Goal: Task Accomplishment & Management: Use online tool/utility

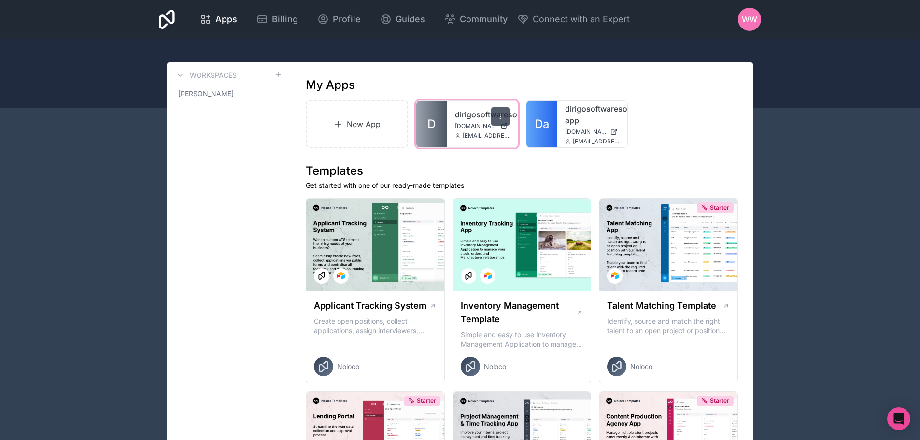
click at [502, 114] on icon at bounding box center [501, 117] width 8 height 8
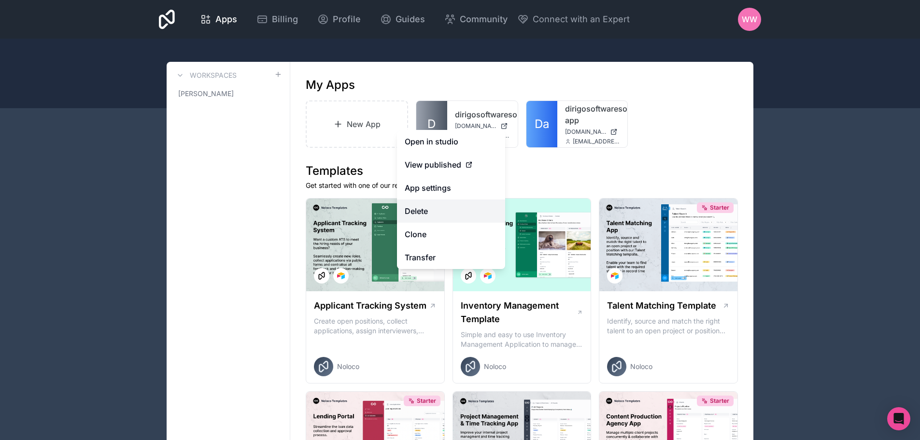
click at [428, 213] on button "Delete" at bounding box center [451, 210] width 108 height 23
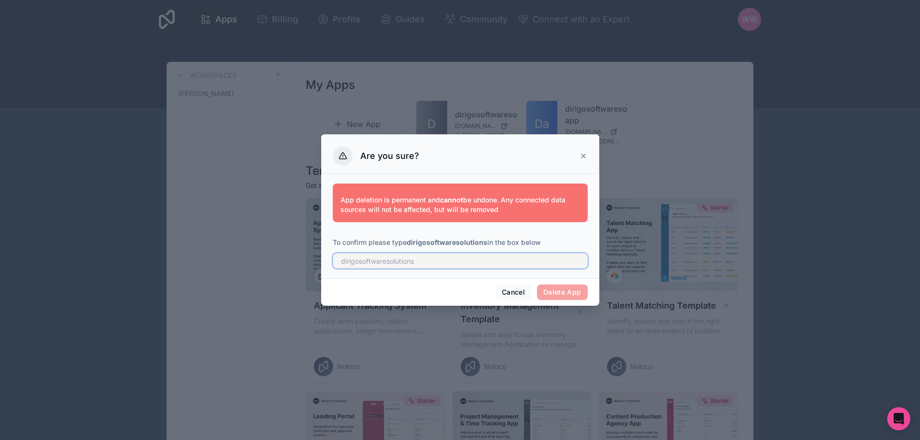
click at [440, 261] on input "text" at bounding box center [460, 260] width 255 height 15
drag, startPoint x: 486, startPoint y: 242, endPoint x: 409, endPoint y: 241, distance: 77.8
click at [409, 241] on strong "dirigosoftwaresolutions" at bounding box center [447, 242] width 81 height 8
copy strong "dirigosoftwaresolutions"
click at [426, 260] on input "text" at bounding box center [460, 260] width 255 height 15
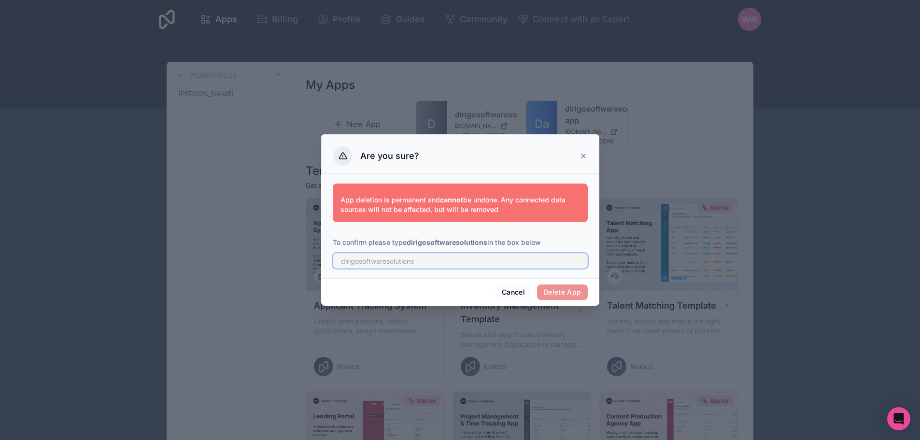
paste input "dirigosoftwaresolutions"
type input "dirigosoftwaresolutions"
click at [556, 289] on button "Delete App" at bounding box center [562, 291] width 51 height 15
click at [569, 298] on button "Delete App" at bounding box center [562, 291] width 51 height 15
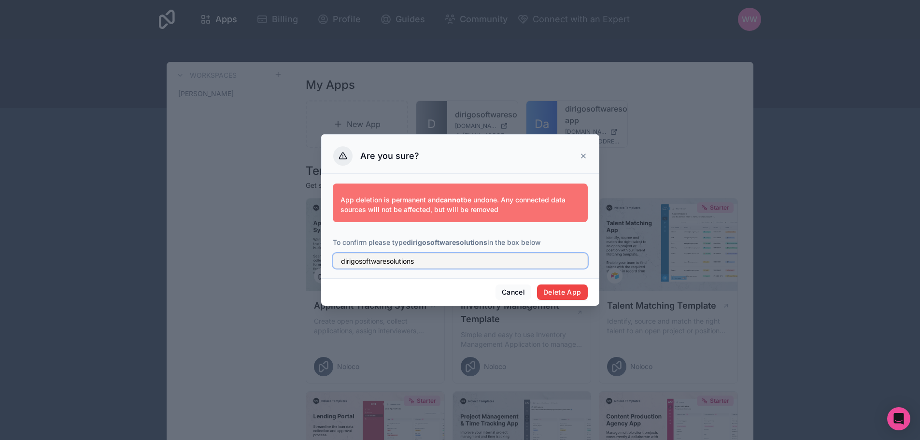
click at [427, 261] on input "dirigosoftwaresolutions" at bounding box center [460, 260] width 255 height 15
click at [339, 261] on input "dirigosoftwaresolutions" at bounding box center [460, 260] width 255 height 15
click at [549, 294] on button "Delete App" at bounding box center [562, 291] width 51 height 15
click at [507, 295] on button "Cancel" at bounding box center [514, 291] width 36 height 15
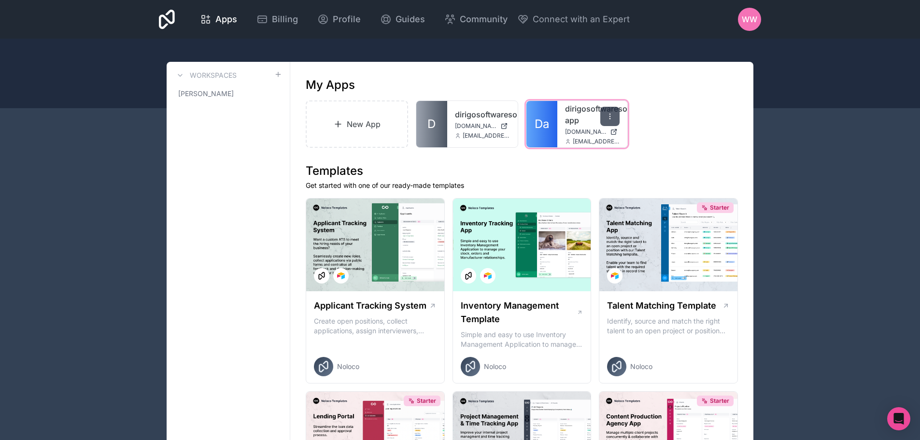
click at [608, 117] on icon at bounding box center [610, 117] width 8 height 8
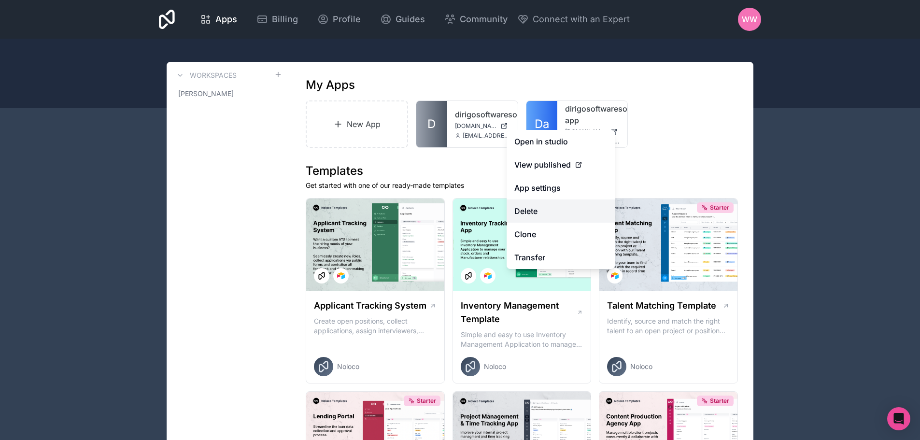
click at [530, 203] on button "Delete" at bounding box center [561, 210] width 108 height 23
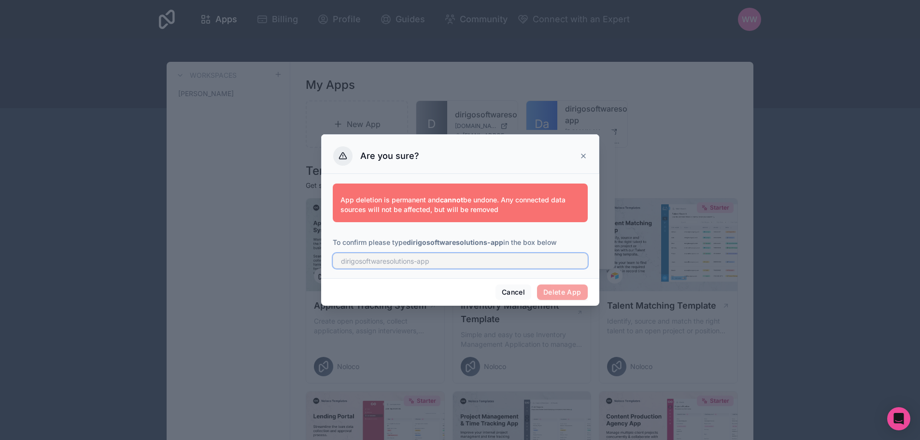
click at [453, 267] on input "text" at bounding box center [460, 260] width 255 height 15
paste input "dirigosoftwaresolutions"
type input "dirigosoftwaresolutions-app"
click at [564, 291] on button "Delete App" at bounding box center [562, 291] width 51 height 15
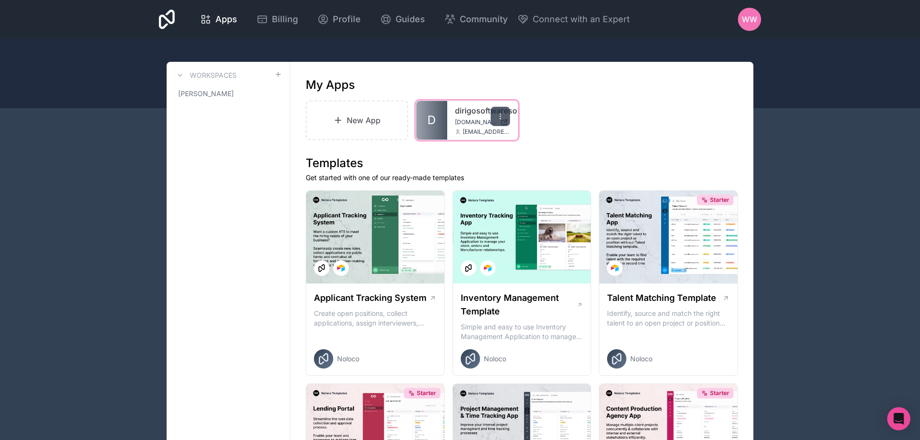
click at [504, 114] on icon at bounding box center [501, 117] width 8 height 8
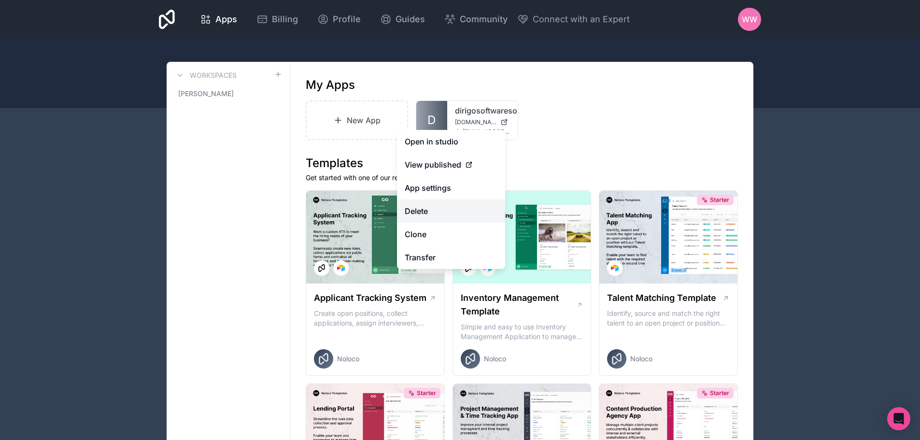
click at [431, 215] on button "Delete" at bounding box center [451, 210] width 108 height 23
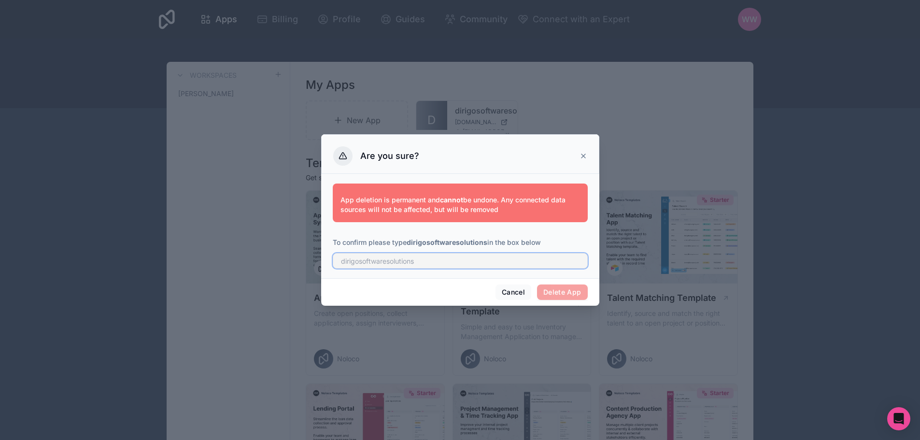
click at [425, 262] on input "text" at bounding box center [460, 260] width 255 height 15
type input "dirigosoftwaresolutions"
click at [558, 284] on div "Cancel Delete App" at bounding box center [460, 292] width 278 height 28
click at [562, 293] on button "Delete App" at bounding box center [562, 291] width 51 height 15
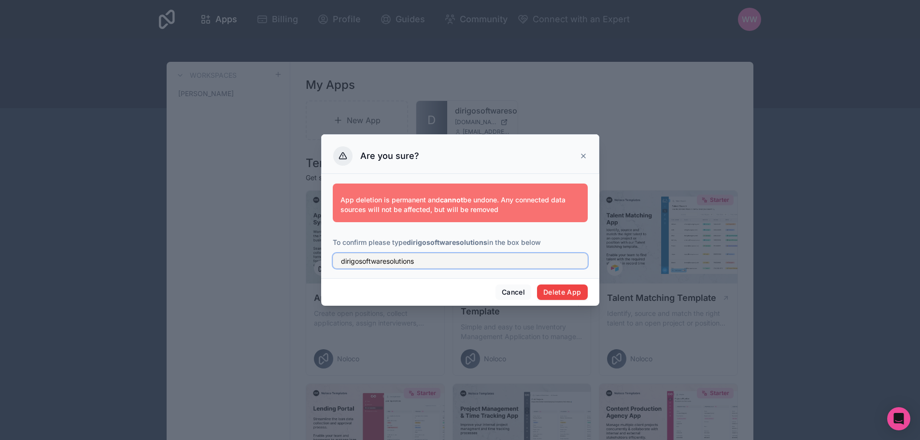
click at [426, 263] on input "dirigosoftwaresolutions" at bounding box center [460, 260] width 255 height 15
click at [520, 289] on button "Cancel" at bounding box center [514, 291] width 36 height 15
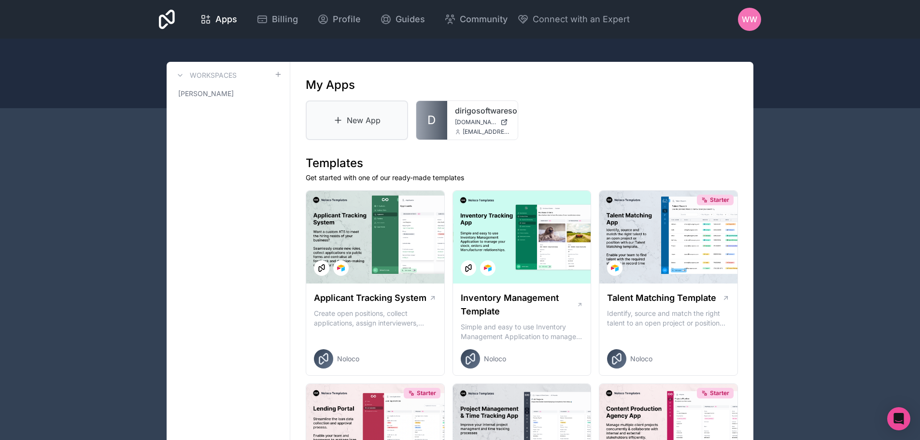
click at [357, 124] on link "New App" at bounding box center [357, 120] width 102 height 40
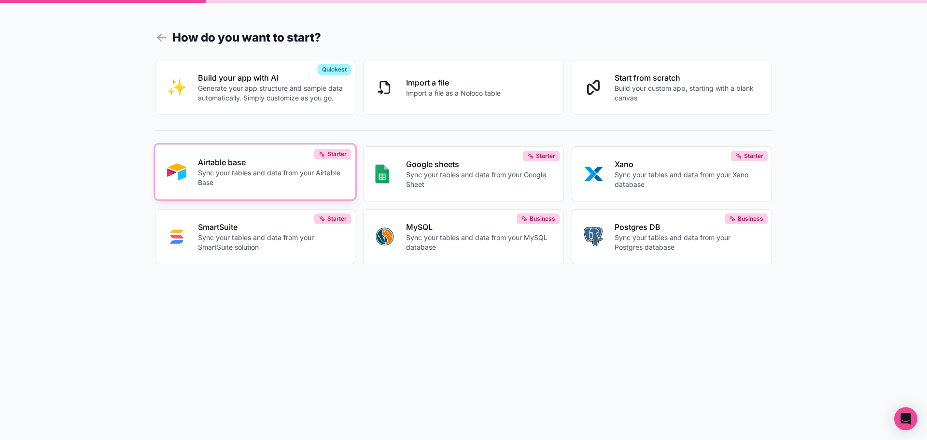
click at [222, 178] on p "Sync your tables and data from your Airtable Base" at bounding box center [271, 177] width 146 height 19
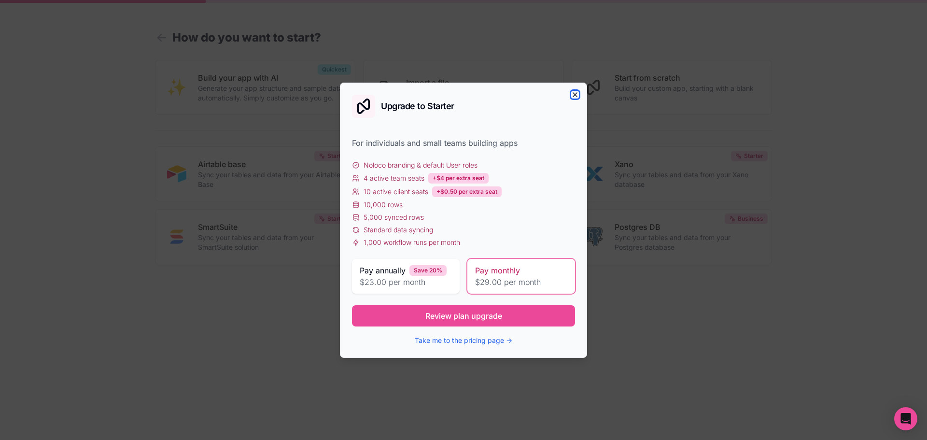
click at [572, 95] on icon "button" at bounding box center [575, 95] width 8 height 8
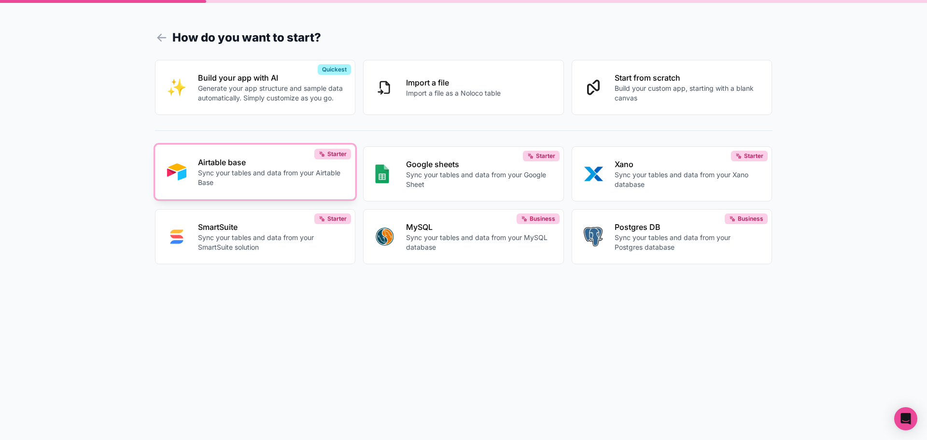
click at [233, 172] on p "Sync your tables and data from your Airtable Base" at bounding box center [271, 177] width 146 height 19
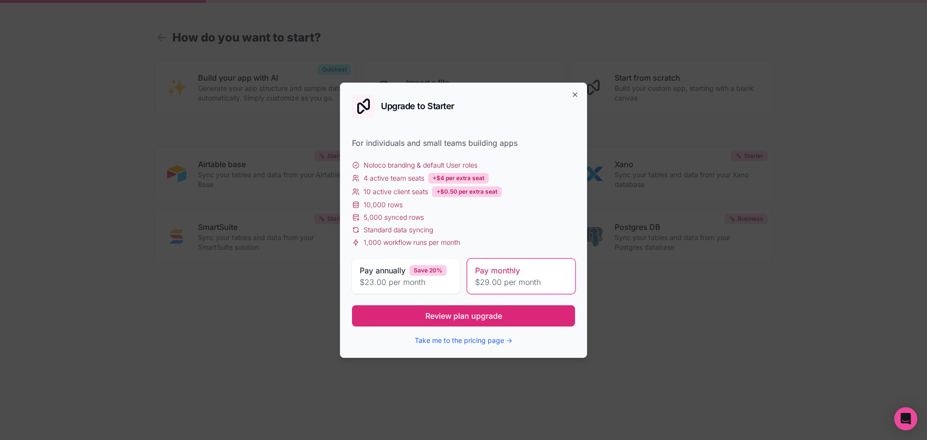
click at [450, 311] on span "Review plan upgrade" at bounding box center [464, 316] width 77 height 12
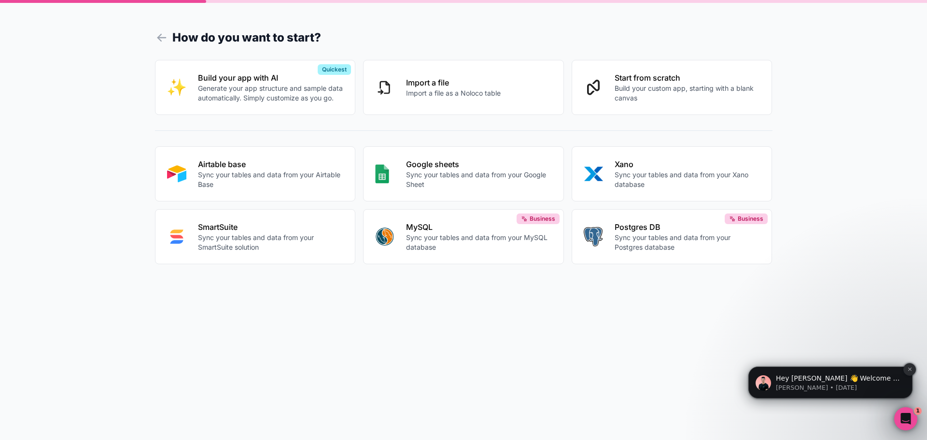
click at [911, 369] on icon "Dismiss notification" at bounding box center [910, 369] width 5 height 5
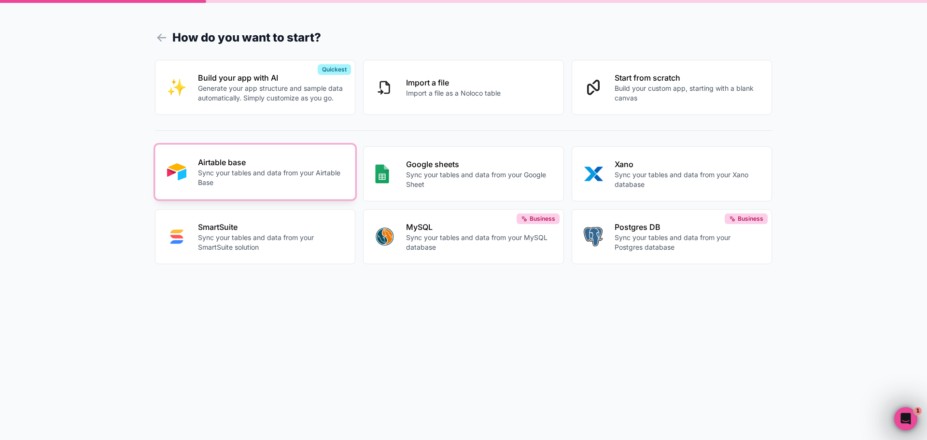
click at [282, 177] on p "Sync your tables and data from your Airtable Base" at bounding box center [271, 177] width 146 height 19
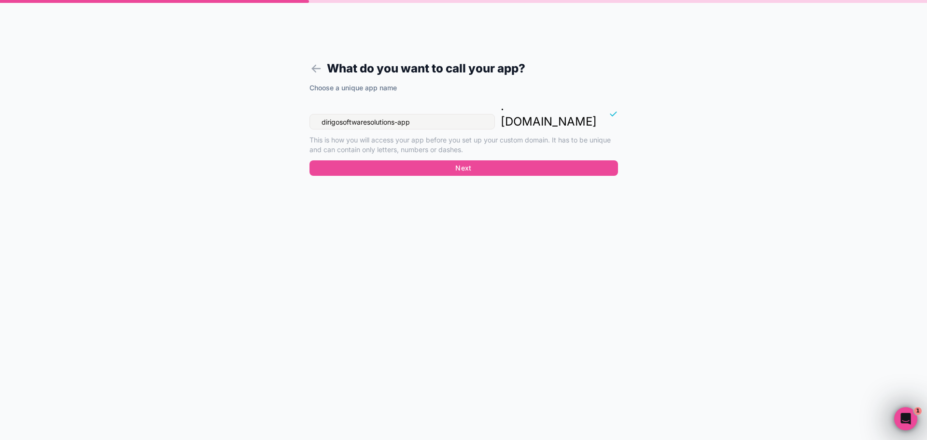
drag, startPoint x: 426, startPoint y: 106, endPoint x: 301, endPoint y: 104, distance: 125.1
click at [301, 104] on form "What do you want to call your app? Choose a unique app name dirigosoftwaresolut…" at bounding box center [464, 231] width 370 height 417
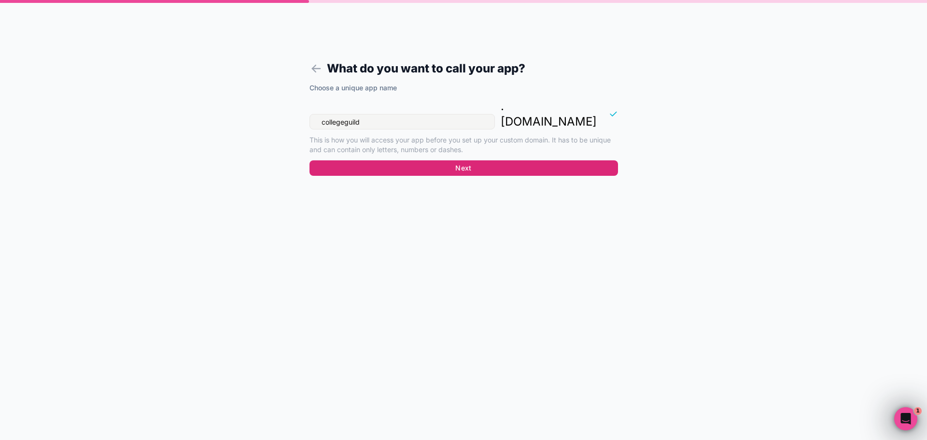
type input "collegeguild"
click at [413, 160] on button "Next" at bounding box center [464, 167] width 309 height 15
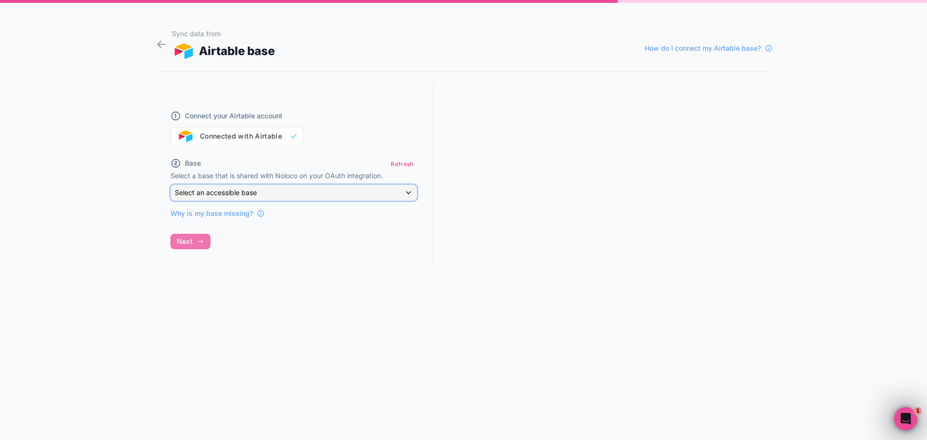
click at [250, 190] on span "Select an accessible base" at bounding box center [216, 192] width 82 height 8
click at [228, 215] on input "text" at bounding box center [305, 215] width 260 height 15
click at [232, 194] on div at bounding box center [463, 220] width 927 height 440
click at [396, 165] on button "Refresh" at bounding box center [401, 164] width 29 height 14
click at [255, 136] on div "Connect your Airtable account Connected with Airtable" at bounding box center [293, 122] width 247 height 46
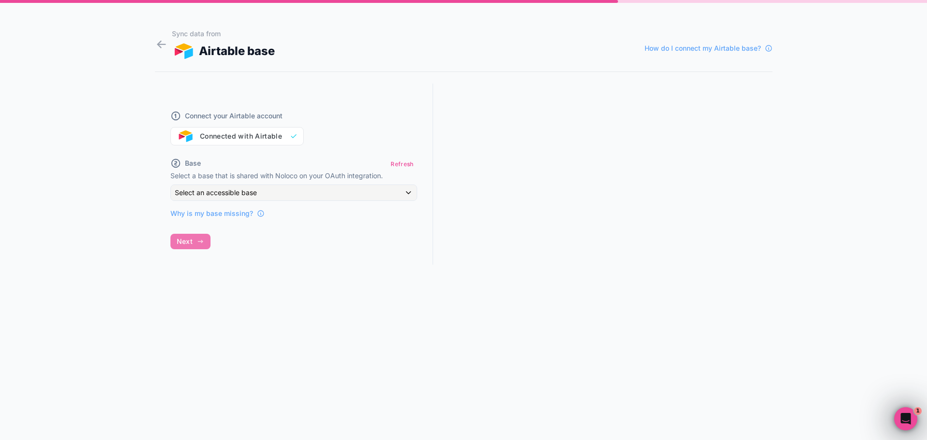
click at [231, 136] on div "Connect your Airtable account Connected with Airtable" at bounding box center [293, 122] width 247 height 46
click at [210, 192] on span "Select an accessible base" at bounding box center [216, 192] width 82 height 8
click at [206, 219] on input "text" at bounding box center [305, 215] width 260 height 15
click at [160, 269] on div at bounding box center [463, 220] width 927 height 440
click at [202, 214] on span "Why is my base missing?" at bounding box center [211, 214] width 83 height 10
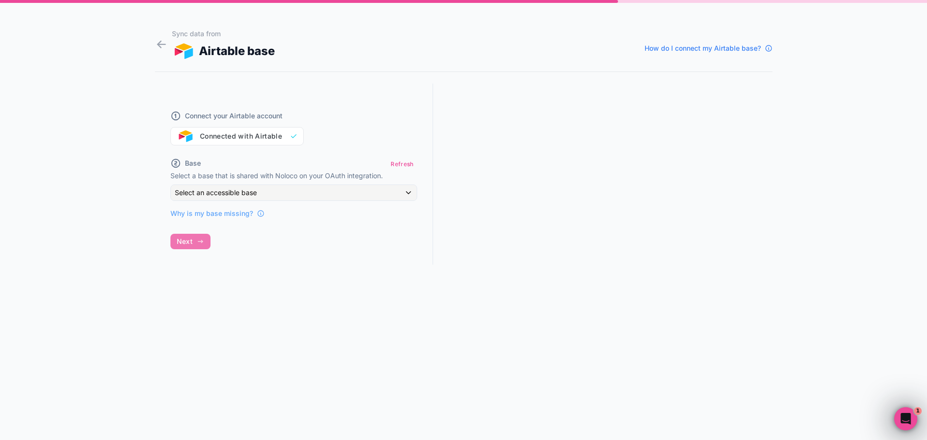
click at [663, 48] on span "How do I connect my Airtable base?" at bounding box center [703, 48] width 116 height 10
click at [161, 42] on icon at bounding box center [161, 45] width 13 height 14
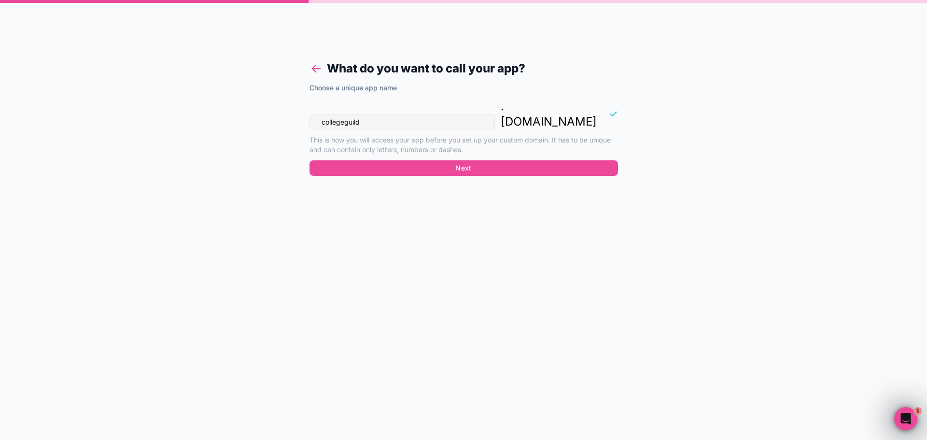
click at [313, 71] on icon at bounding box center [317, 69] width 14 height 14
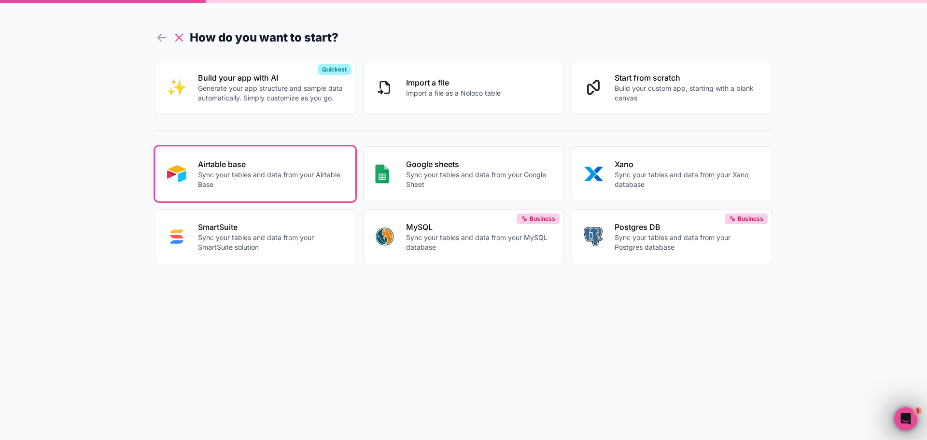
click at [178, 37] on icon at bounding box center [179, 37] width 7 height 7
click at [177, 37] on icon at bounding box center [179, 38] width 14 height 14
click at [166, 36] on icon at bounding box center [162, 38] width 14 height 14
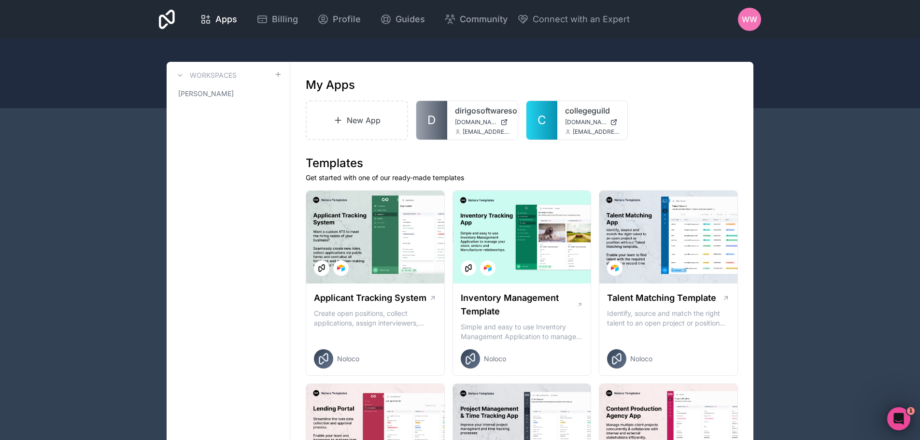
click at [754, 21] on span "WW" at bounding box center [749, 20] width 15 height 12
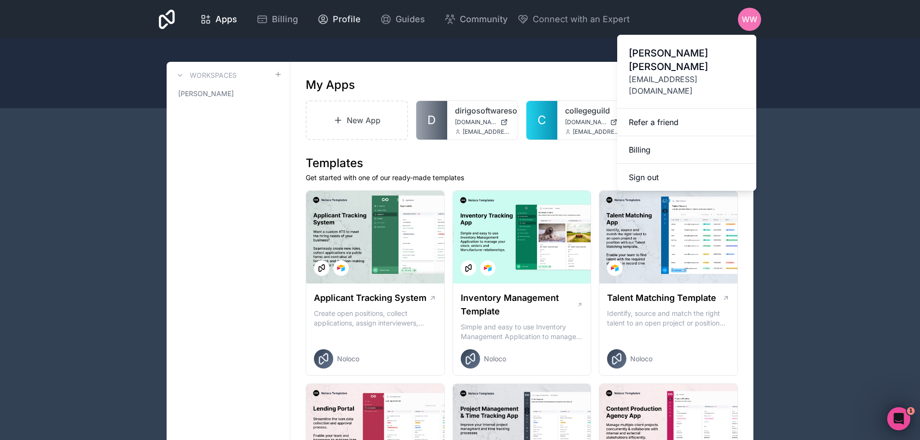
click at [336, 18] on span "Profile" at bounding box center [347, 20] width 28 height 14
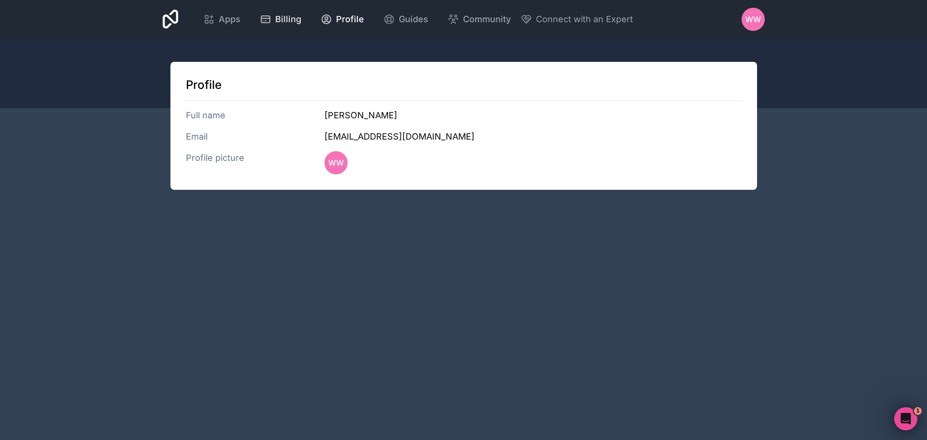
click at [278, 16] on span "Billing" at bounding box center [288, 20] width 26 height 14
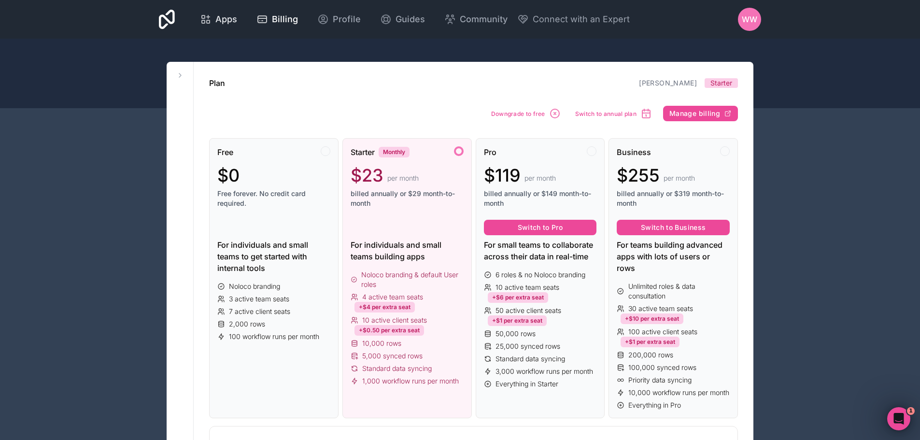
click at [230, 21] on span "Apps" at bounding box center [226, 20] width 22 height 14
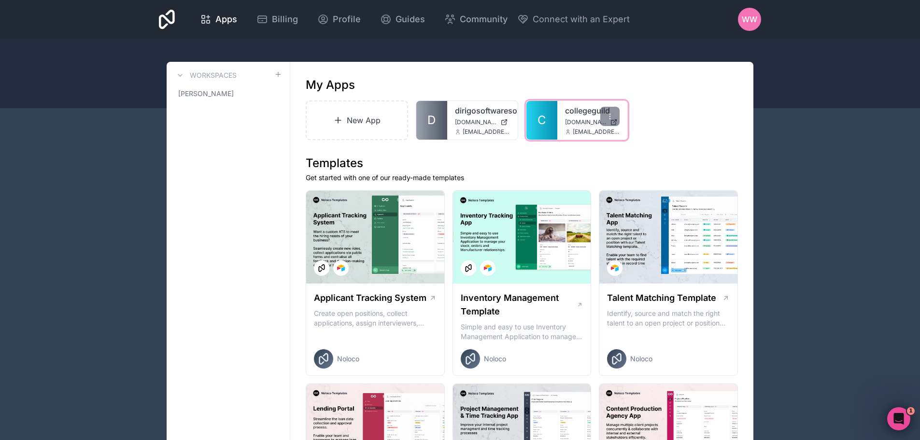
click at [570, 114] on link "collegeguild" at bounding box center [592, 111] width 55 height 12
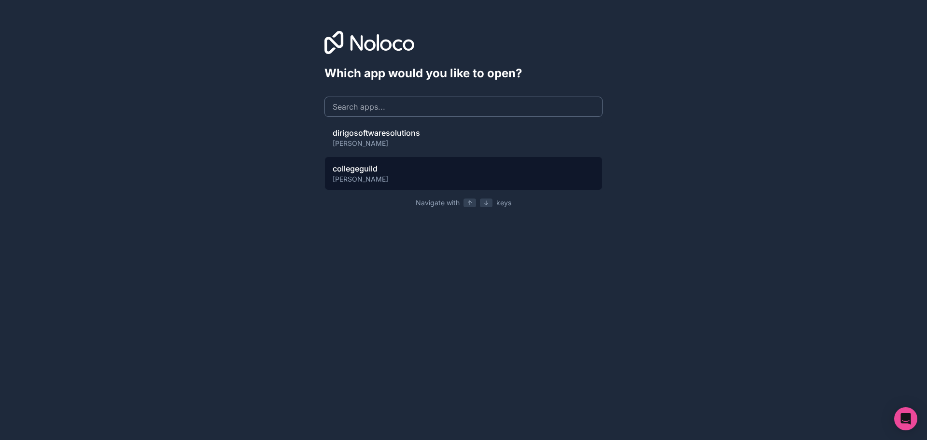
click at [378, 176] on div "collegeguild william-wade" at bounding box center [464, 173] width 278 height 34
